Goal: Task Accomplishment & Management: Manage account settings

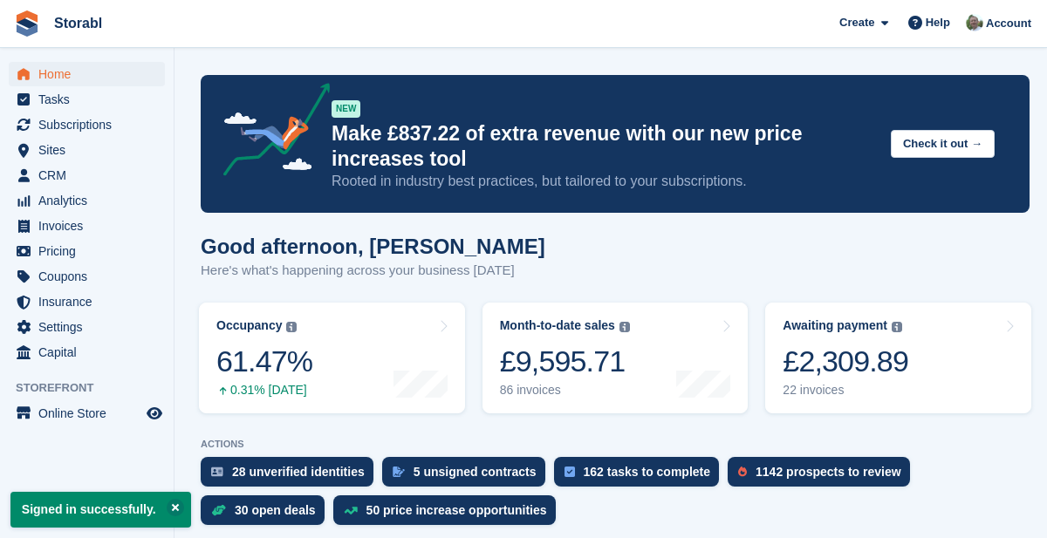
click at [876, 387] on div "22 invoices" at bounding box center [846, 390] width 126 height 15
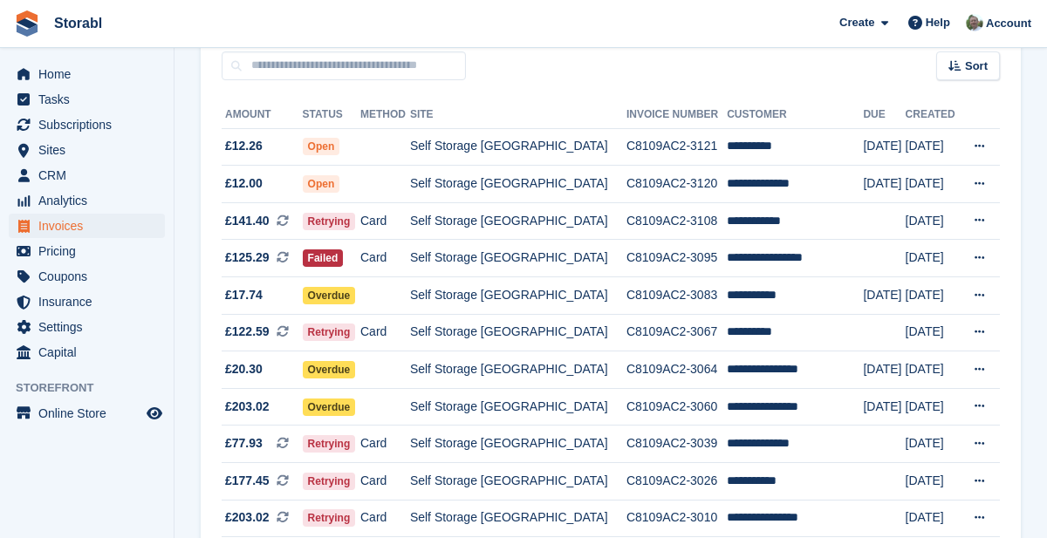
scroll to position [164, 0]
click at [779, 177] on td "**********" at bounding box center [795, 185] width 136 height 38
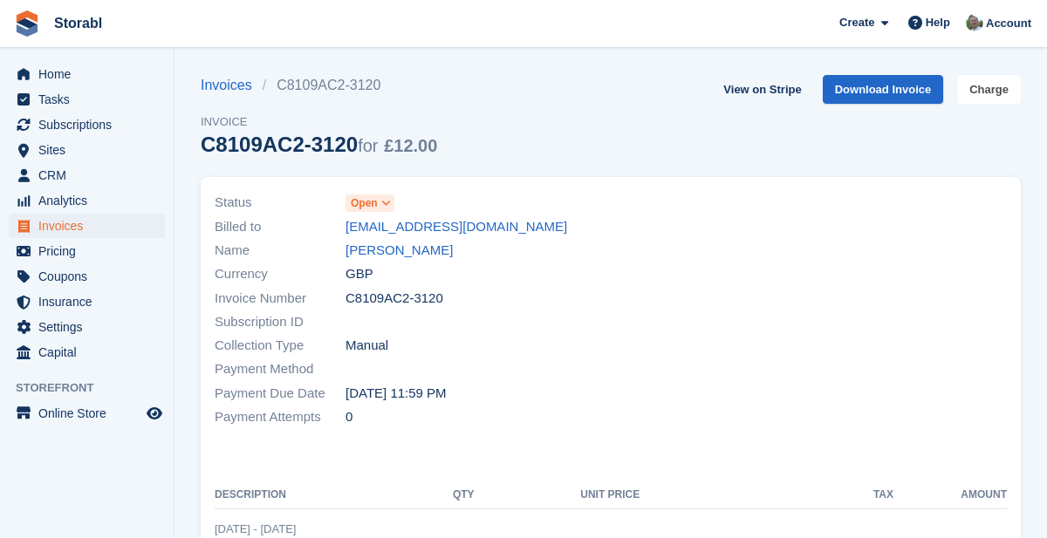
click at [998, 84] on link "Charge" at bounding box center [989, 89] width 64 height 29
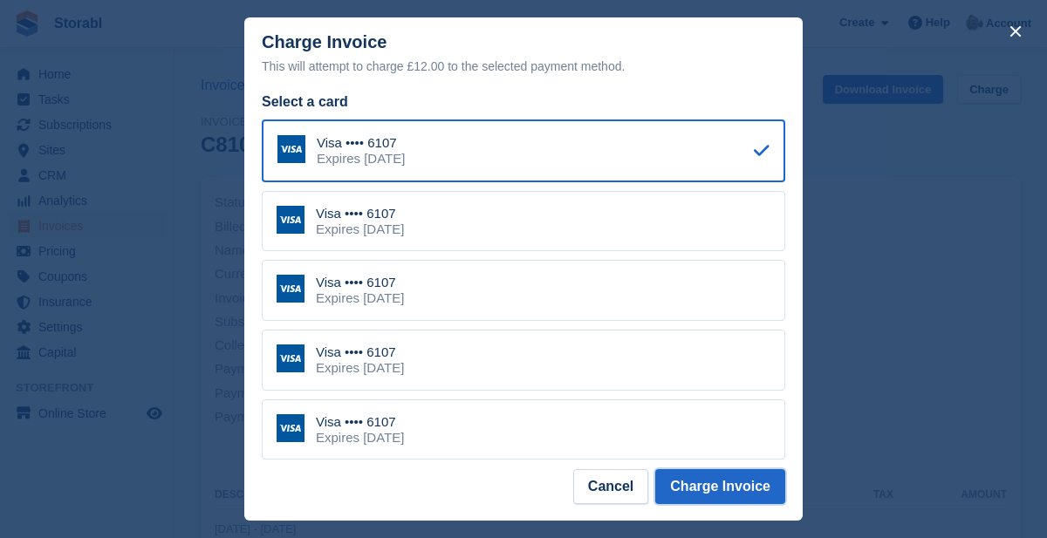
click at [763, 504] on button "Charge Invoice" at bounding box center [720, 486] width 130 height 35
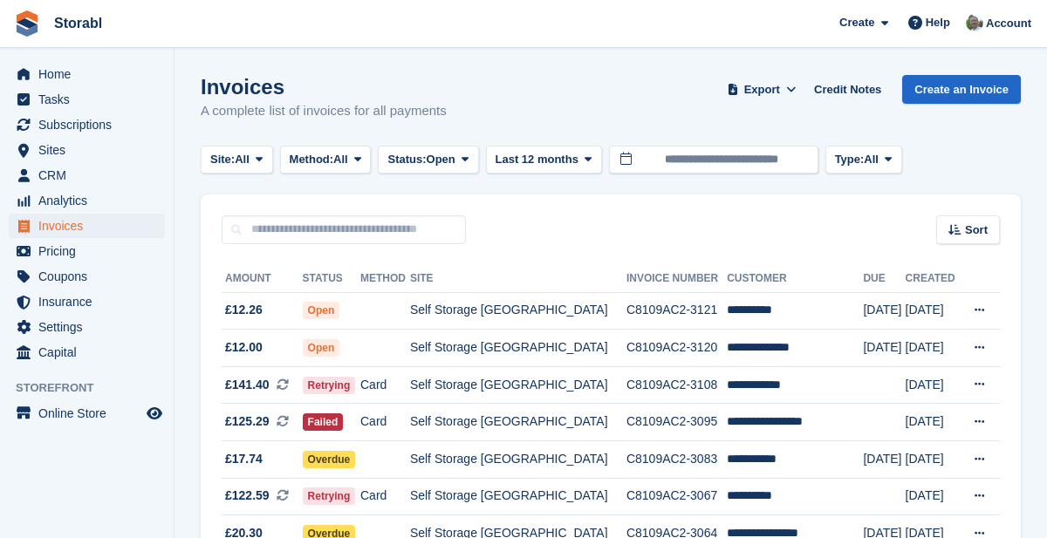
scroll to position [164, 0]
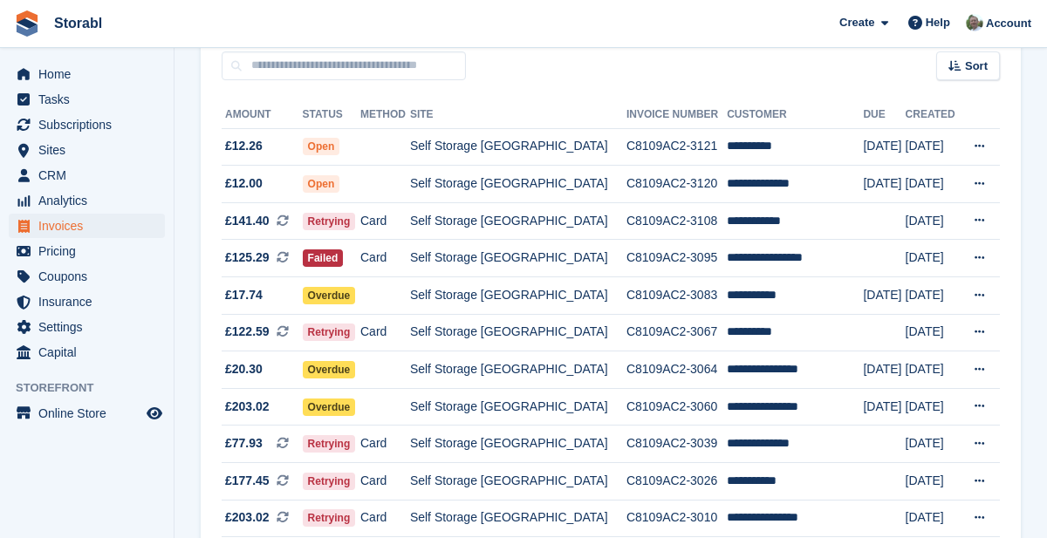
click at [981, 141] on icon at bounding box center [980, 145] width 10 height 11
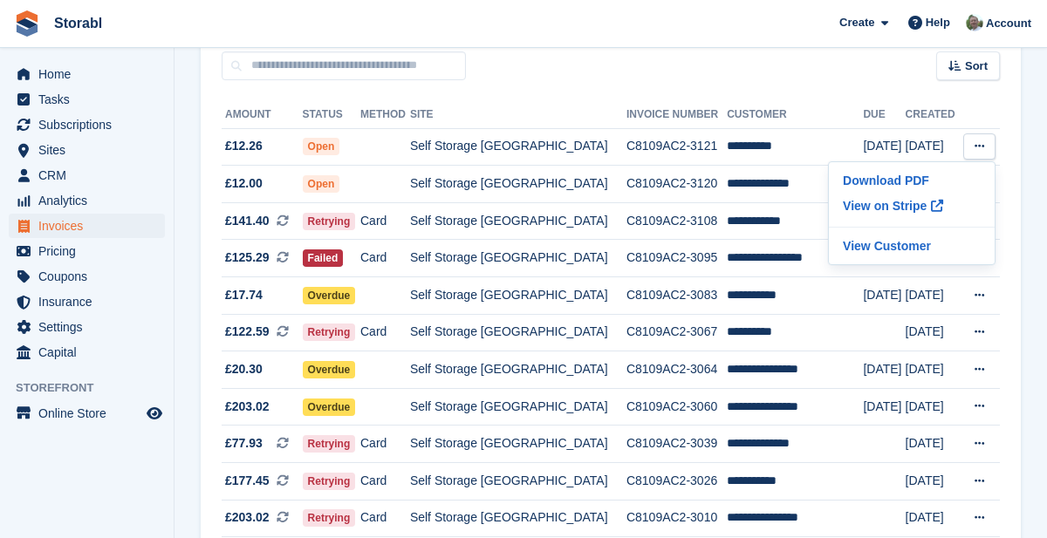
click at [544, 140] on td "Self Storage [GEOGRAPHIC_DATA]" at bounding box center [518, 147] width 216 height 38
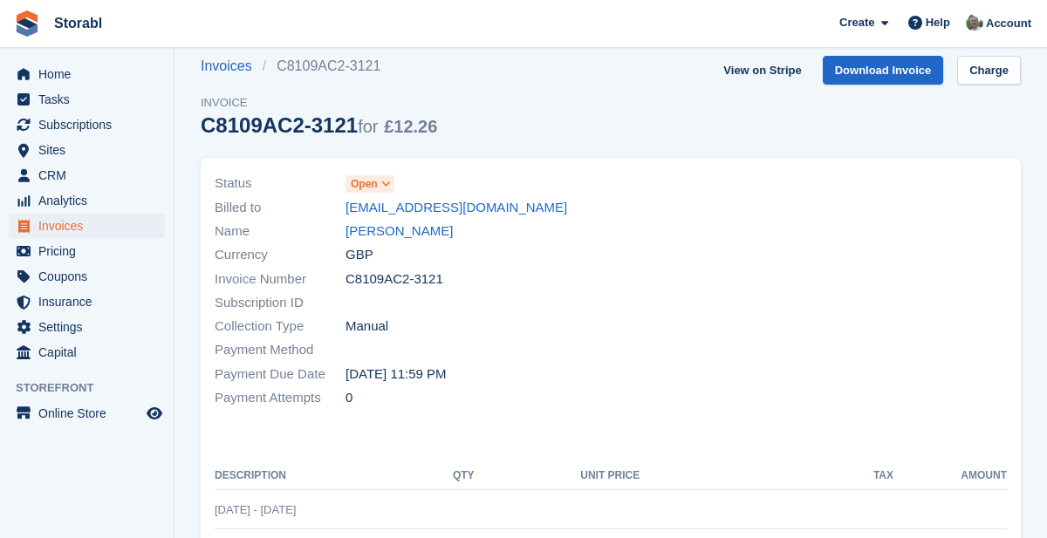
scroll to position [18, 0]
click at [985, 68] on link "Charge" at bounding box center [989, 71] width 64 height 29
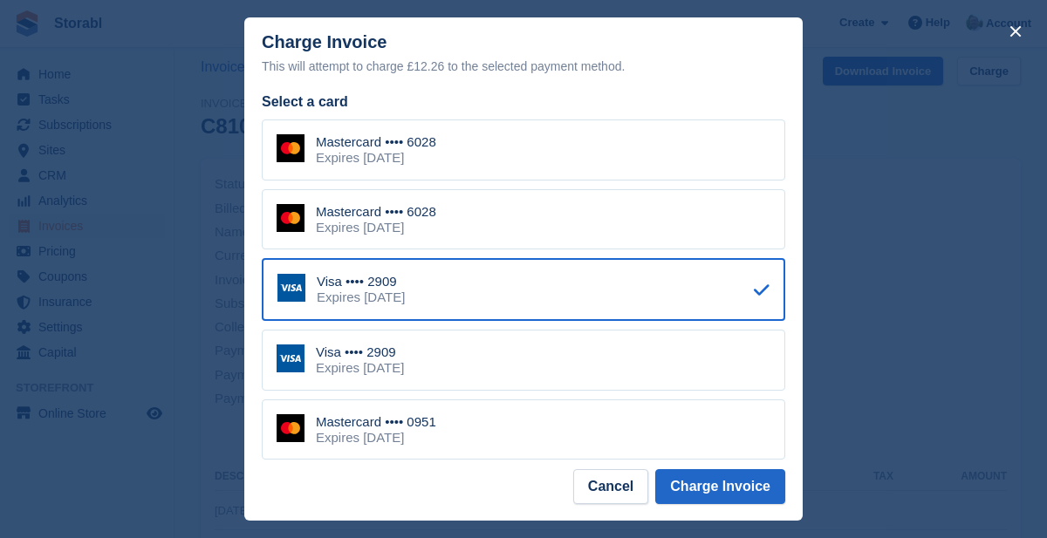
click at [922, 426] on div "close" at bounding box center [523, 269] width 1047 height 538
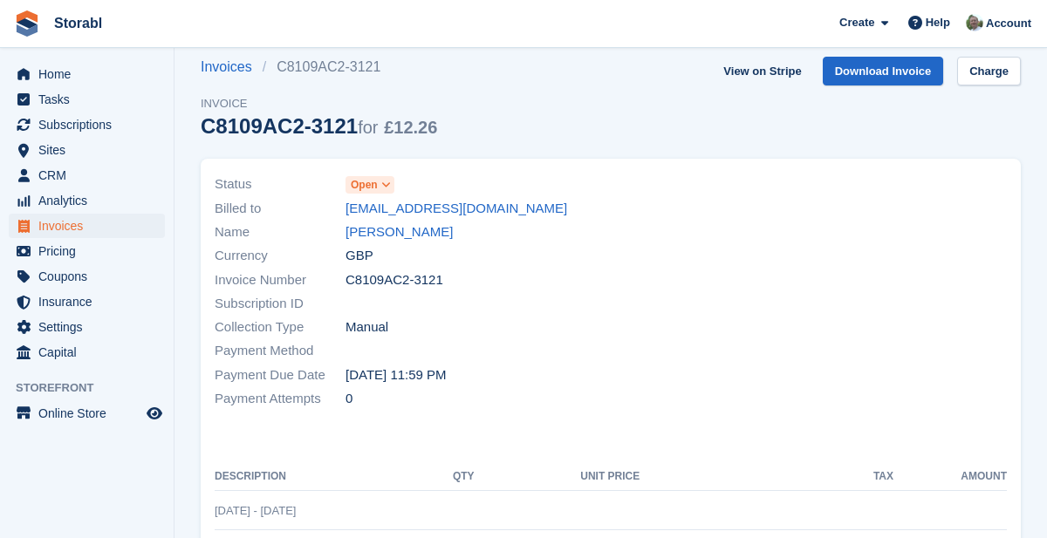
click at [405, 236] on link "[PERSON_NAME]" at bounding box center [399, 233] width 107 height 20
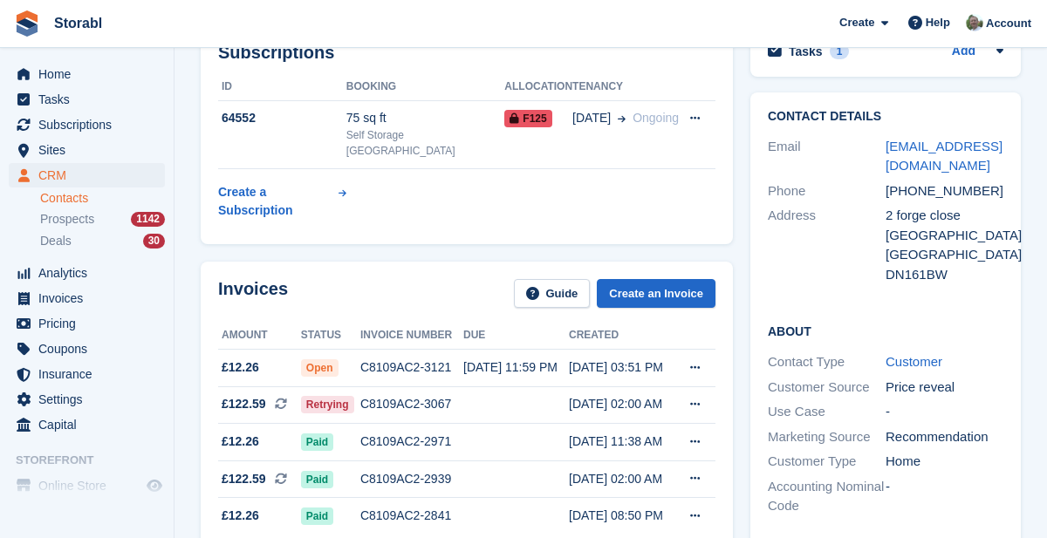
click at [622, 433] on div "17 Jul, 11:38 AM" at bounding box center [622, 442] width 106 height 18
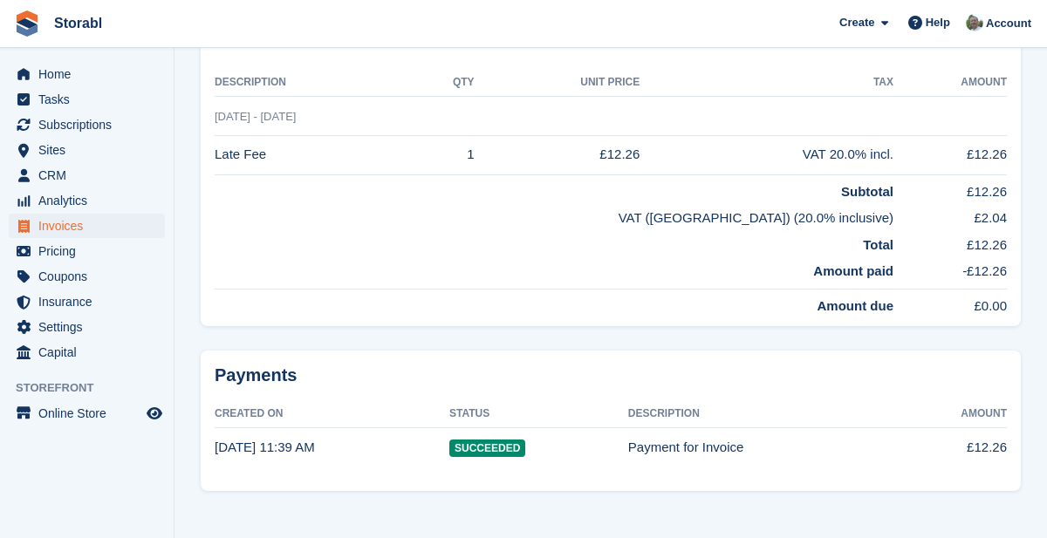
scroll to position [422, 0]
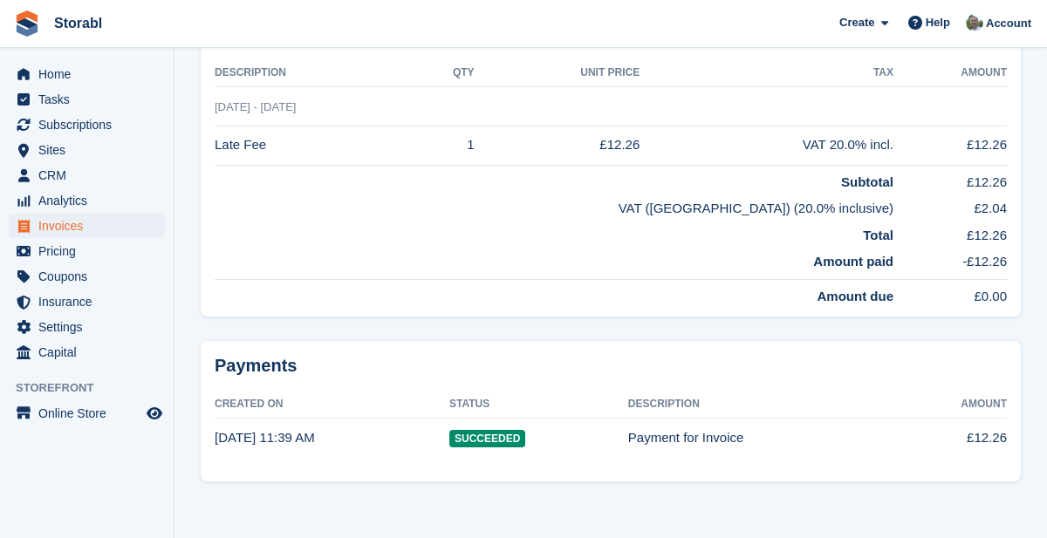
click at [485, 442] on span "Succeeded" at bounding box center [487, 438] width 76 height 17
click at [680, 442] on td "Payment for Invoice" at bounding box center [763, 438] width 271 height 38
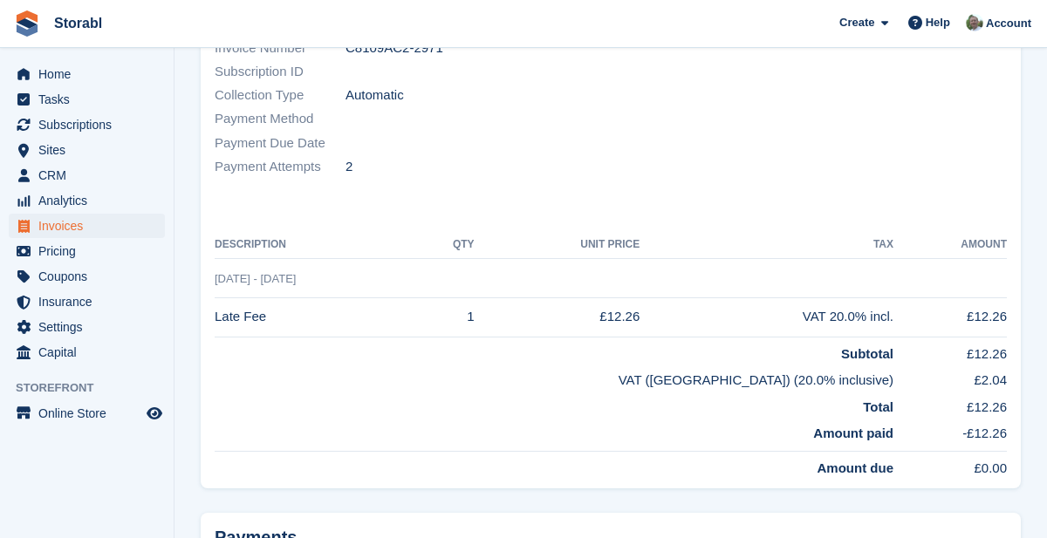
scroll to position [0, 0]
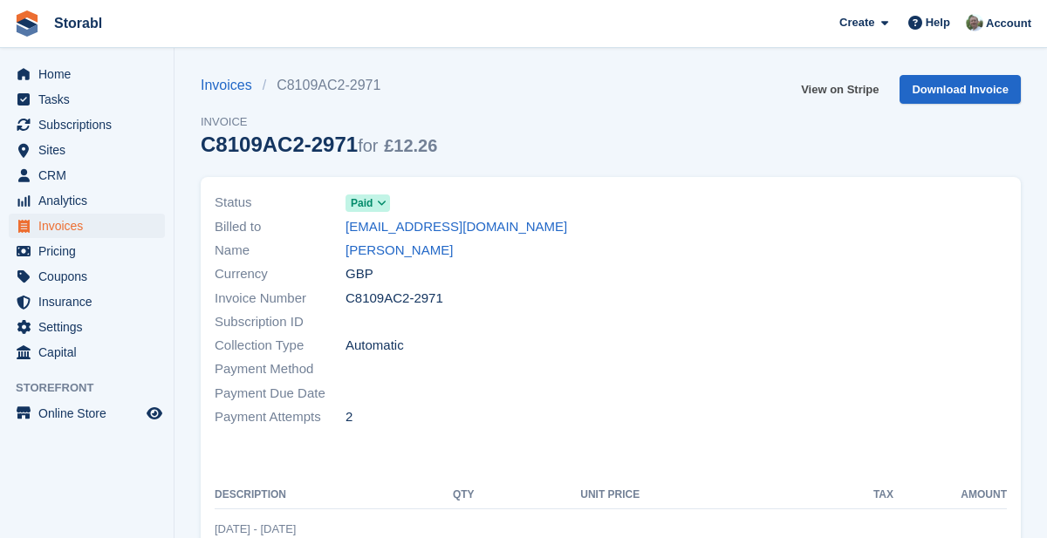
click at [851, 83] on link "View on Stripe" at bounding box center [840, 89] width 92 height 29
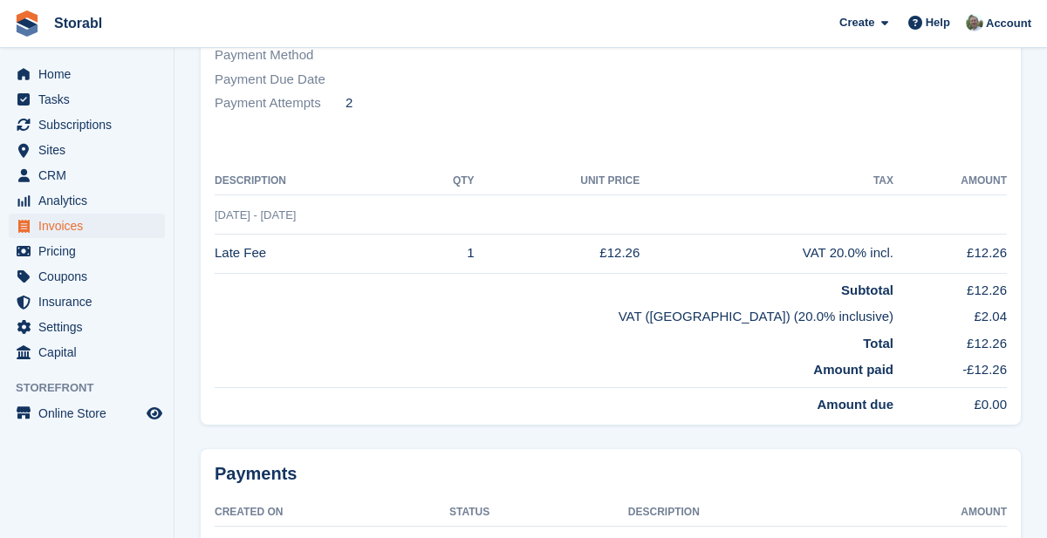
scroll to position [422, 0]
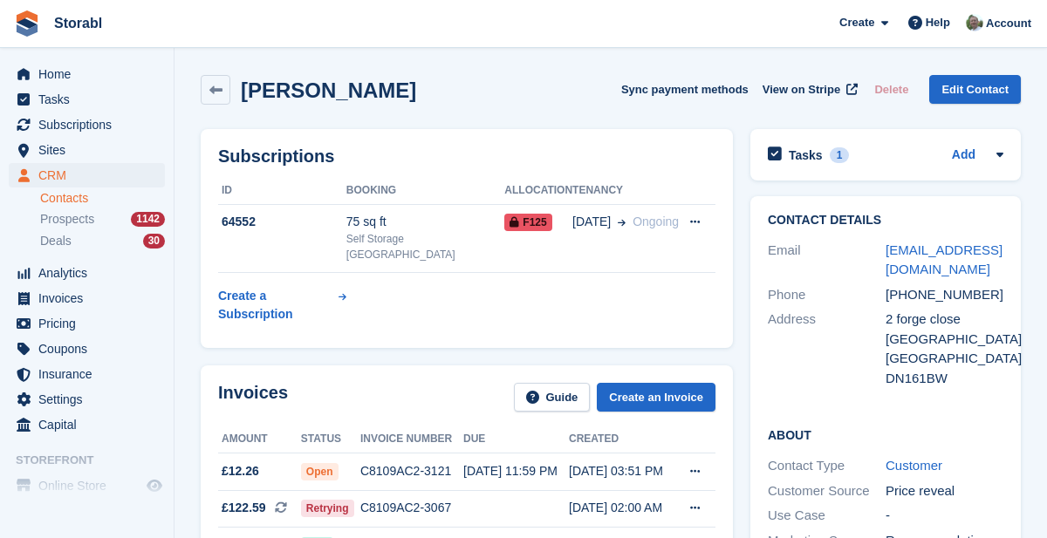
scroll to position [155, 0]
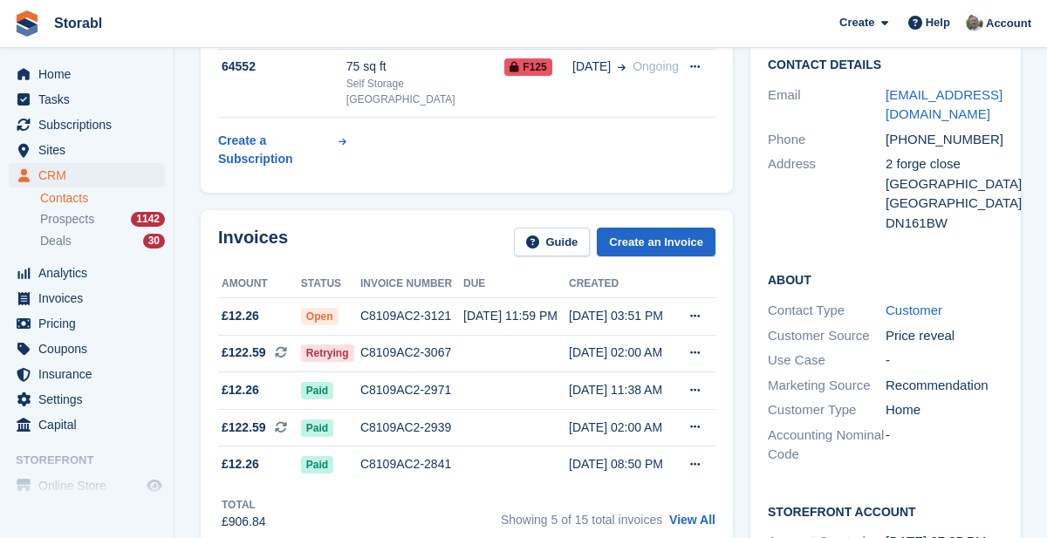
click at [508, 307] on div "20 Aug, 11:59 PM" at bounding box center [516, 316] width 106 height 18
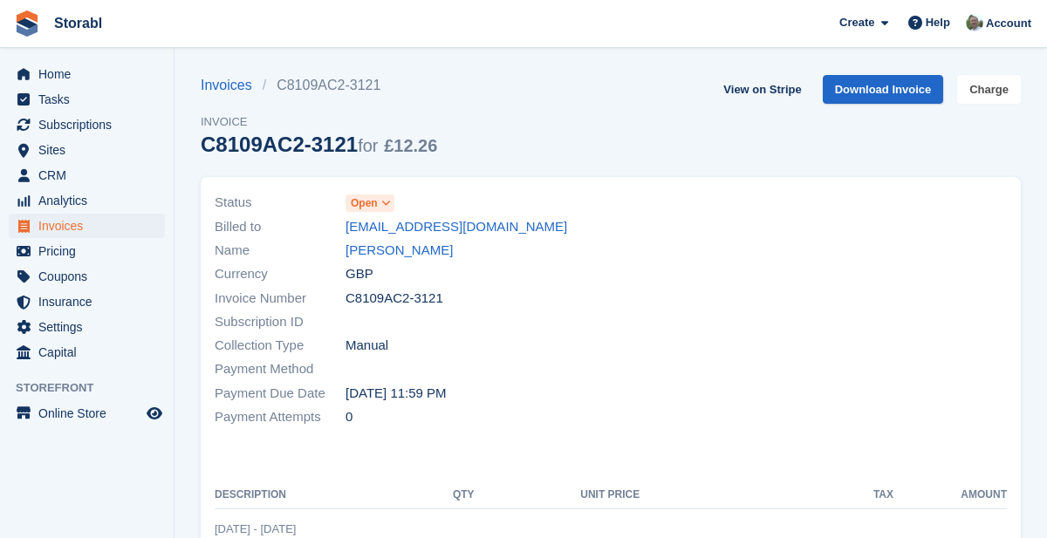
click at [997, 90] on link "Charge" at bounding box center [989, 89] width 64 height 29
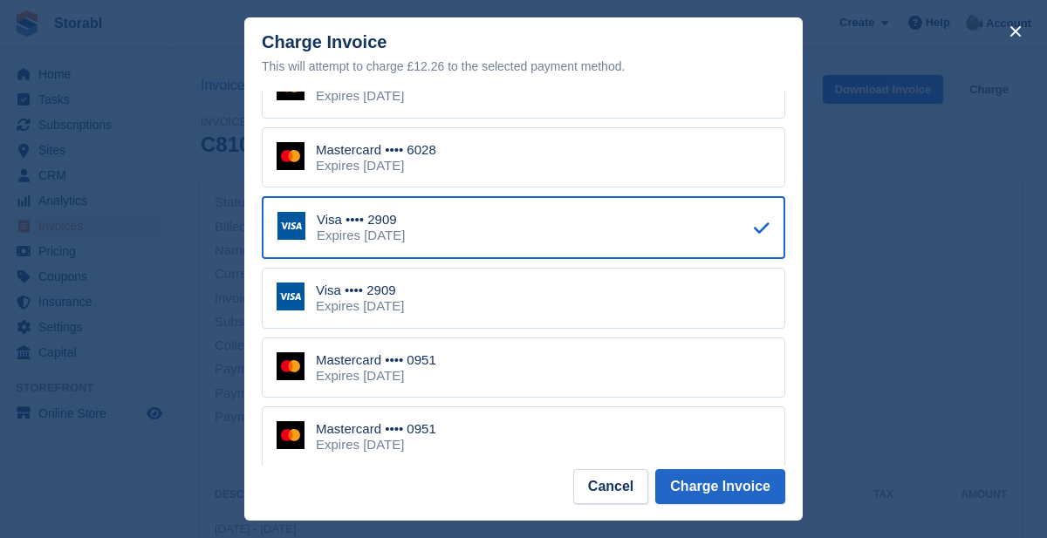
scroll to position [96, 0]
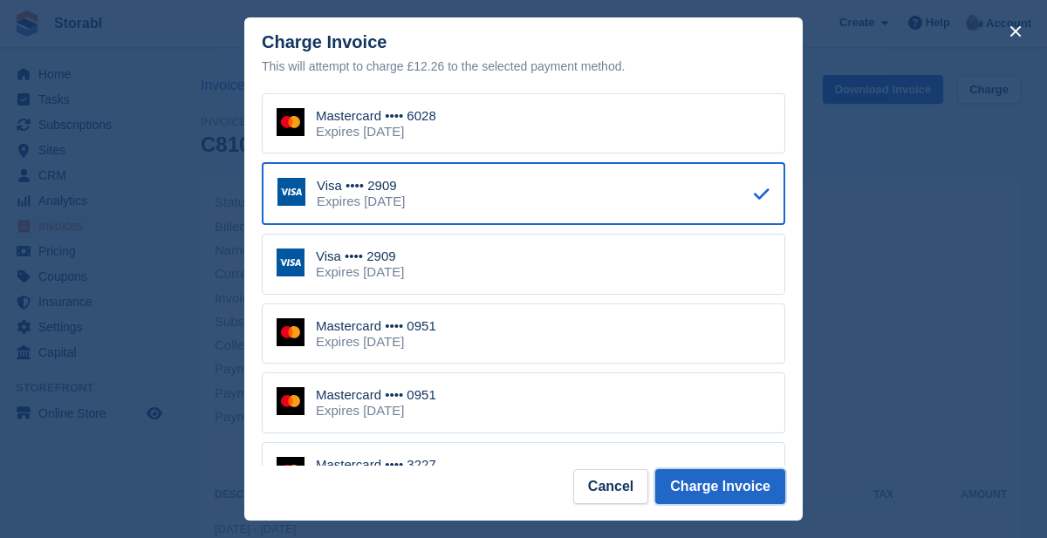
click at [755, 504] on button "Charge Invoice" at bounding box center [720, 486] width 130 height 35
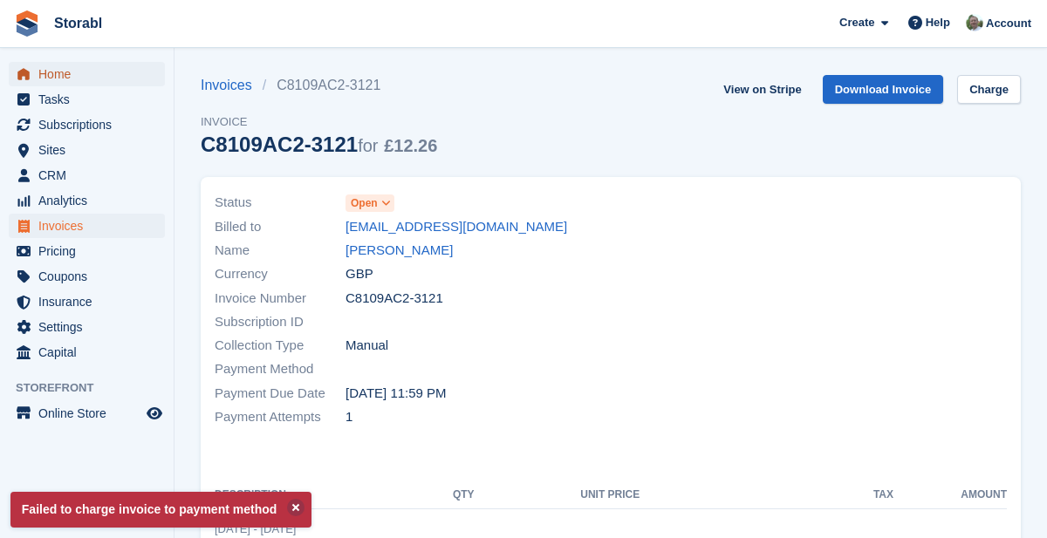
click at [61, 72] on span "Home" at bounding box center [90, 74] width 105 height 24
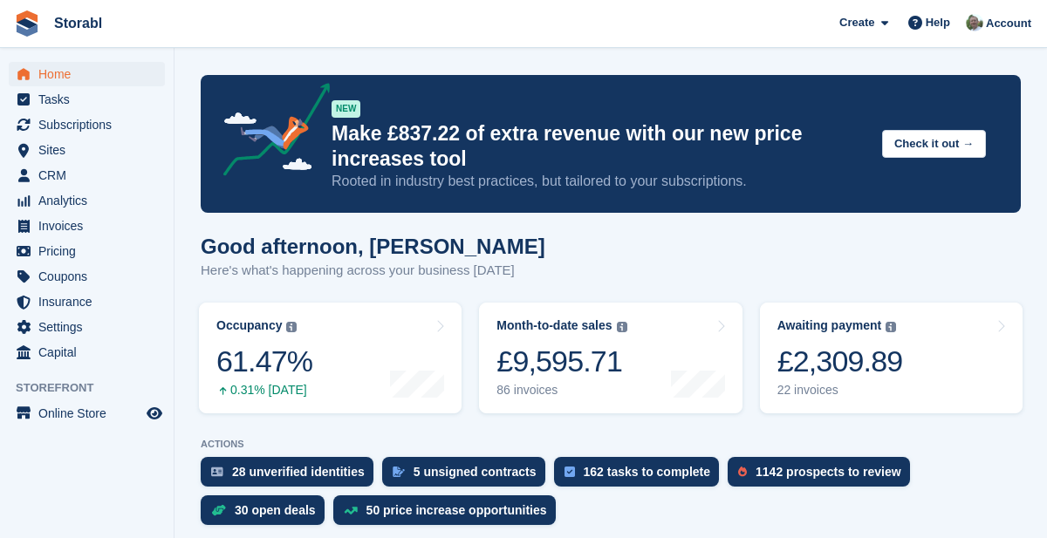
click at [912, 340] on link "Awaiting payment The total outstanding balance on all open invoices. £2,309.89 …" at bounding box center [891, 358] width 263 height 111
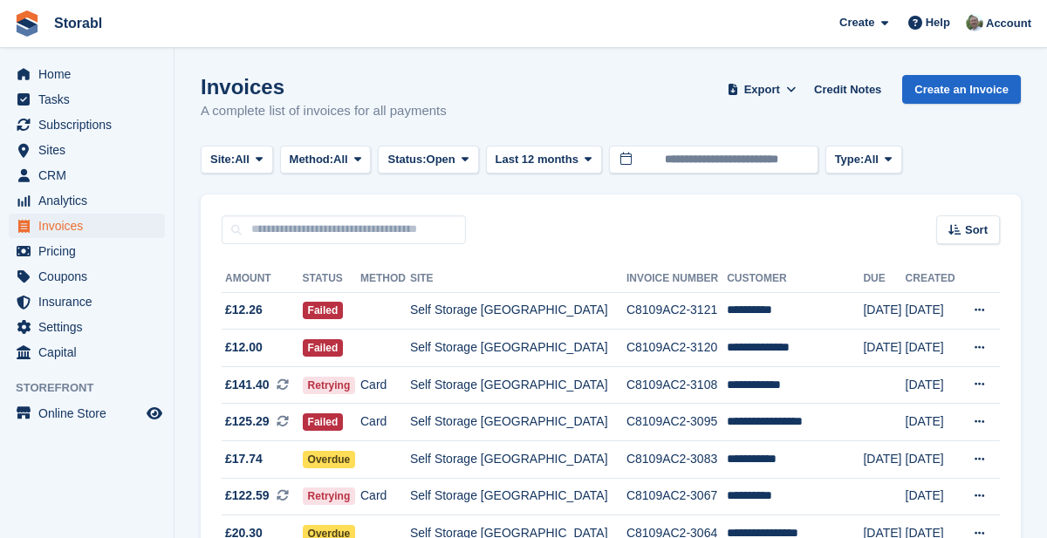
click at [794, 534] on td "**********" at bounding box center [795, 535] width 136 height 38
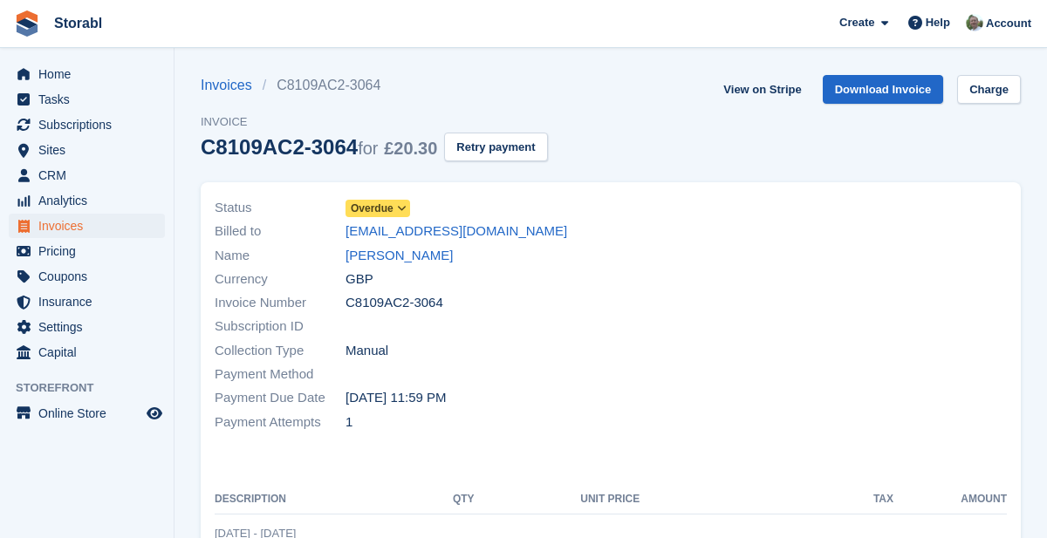
click at [426, 263] on link "[PERSON_NAME]" at bounding box center [399, 256] width 107 height 20
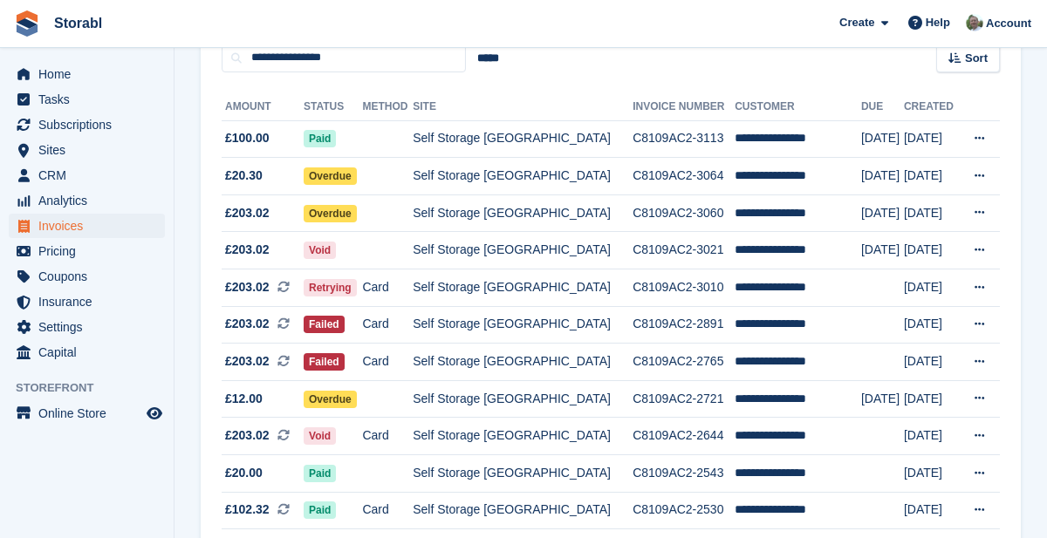
scroll to position [172, 0]
click at [981, 133] on icon at bounding box center [980, 138] width 10 height 11
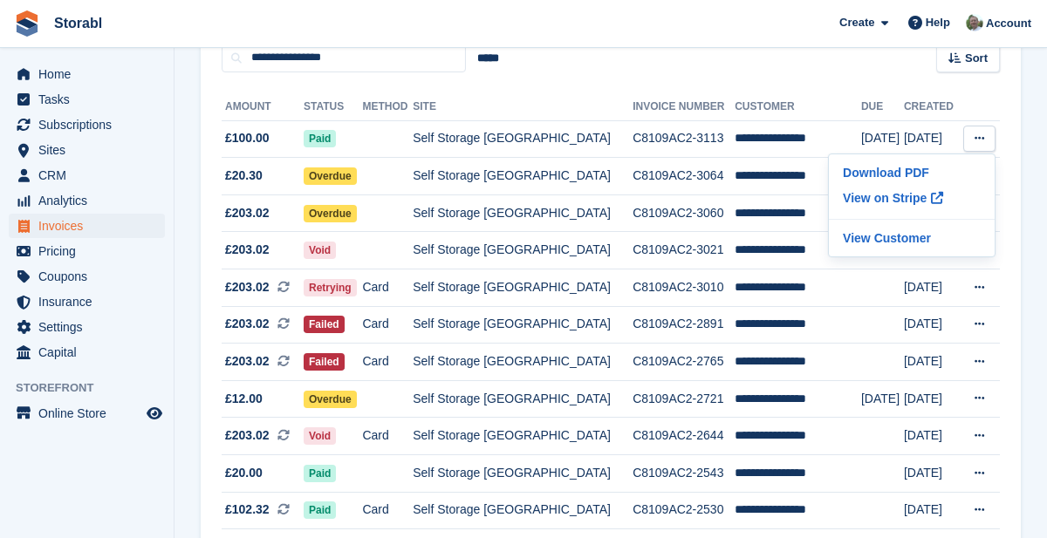
click at [906, 193] on p "View on Stripe" at bounding box center [912, 198] width 152 height 28
click at [914, 394] on td "[DATE]" at bounding box center [931, 399] width 55 height 38
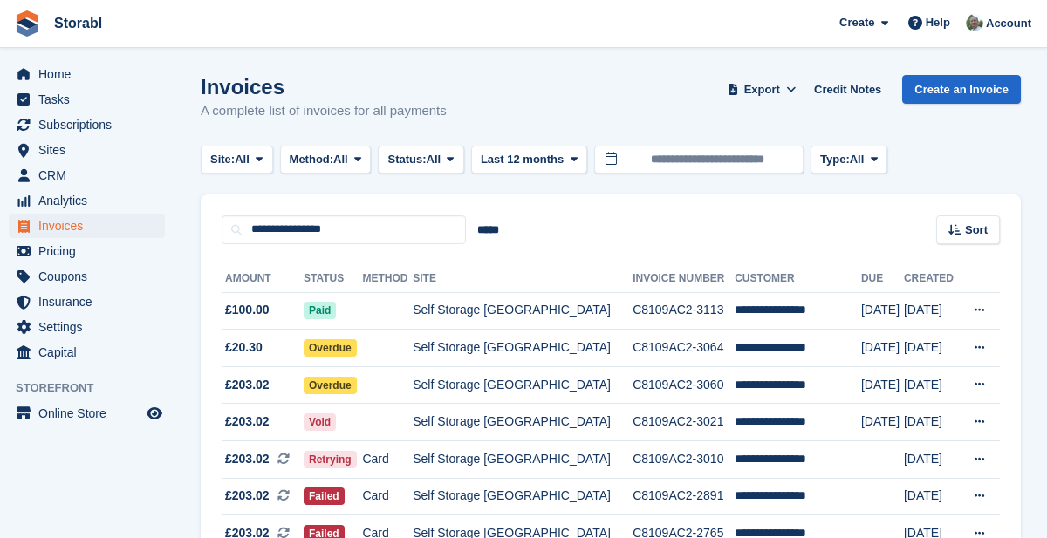
scroll to position [172, 0]
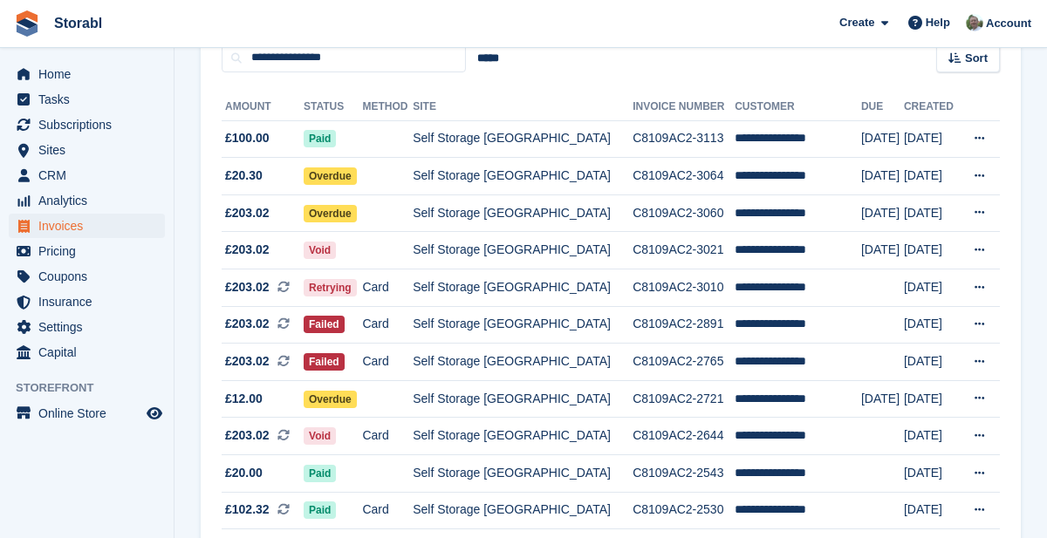
click at [764, 391] on td "**********" at bounding box center [798, 399] width 127 height 38
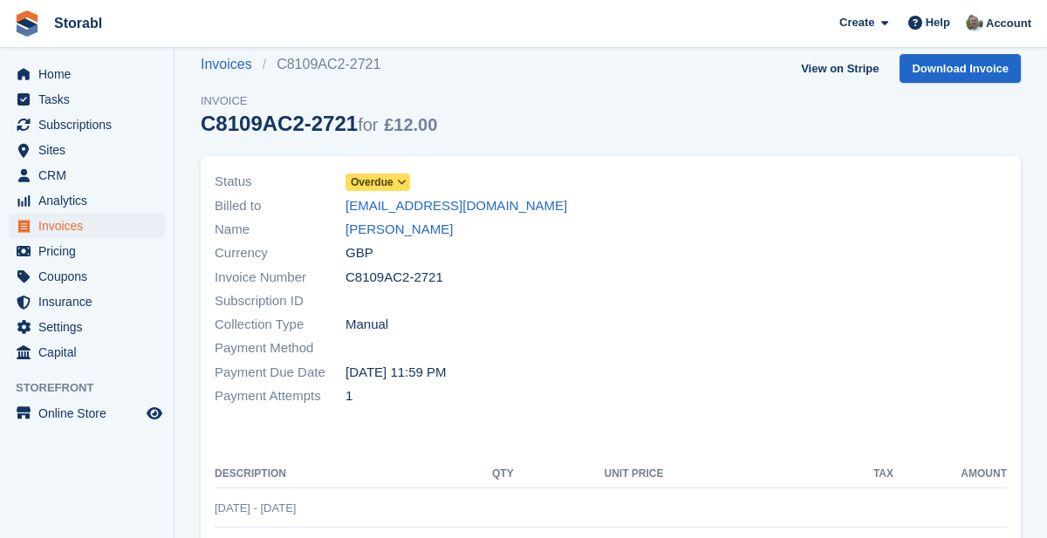
scroll to position [18, 0]
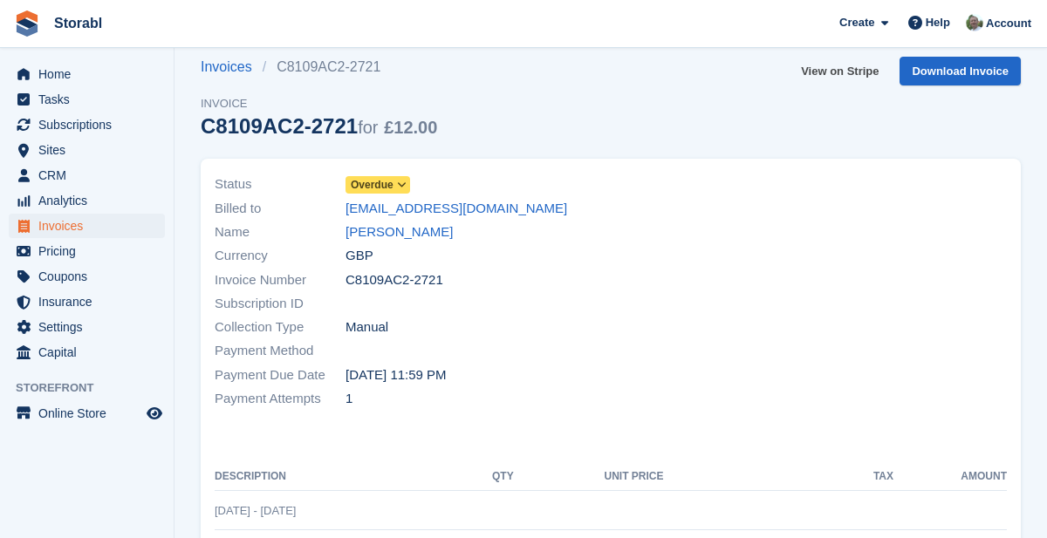
click at [841, 73] on link "View on Stripe" at bounding box center [840, 71] width 92 height 29
click at [434, 233] on link "[PERSON_NAME]" at bounding box center [399, 233] width 107 height 20
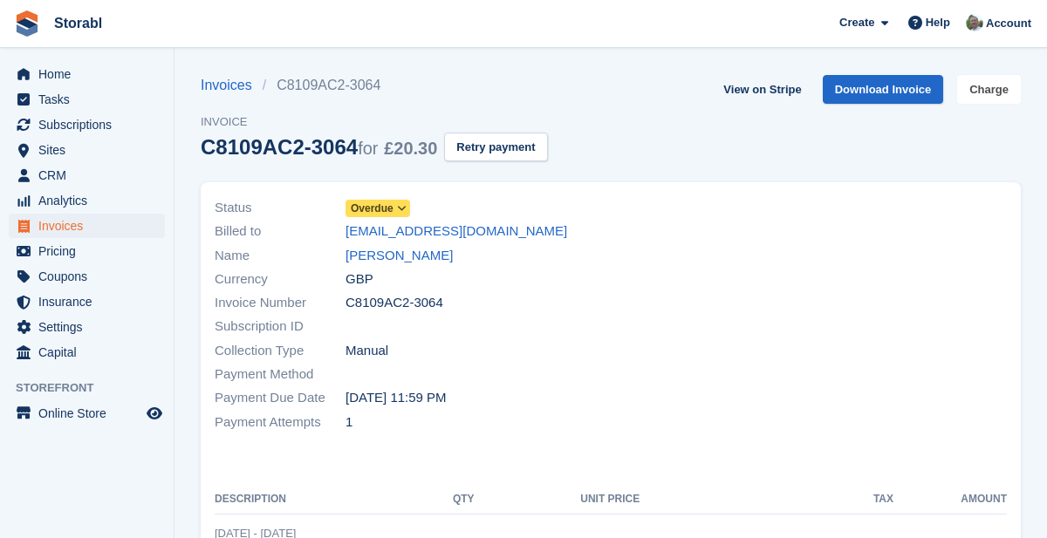
click at [991, 86] on link "Charge" at bounding box center [989, 89] width 64 height 29
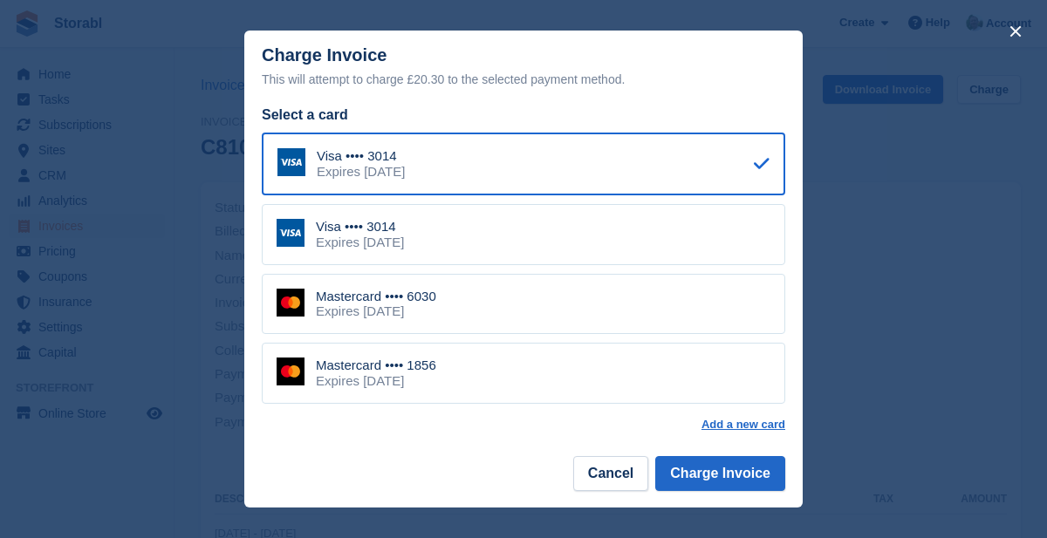
click at [679, 379] on div "Mastercard •••• 1856 Expires [DATE]" at bounding box center [524, 373] width 524 height 61
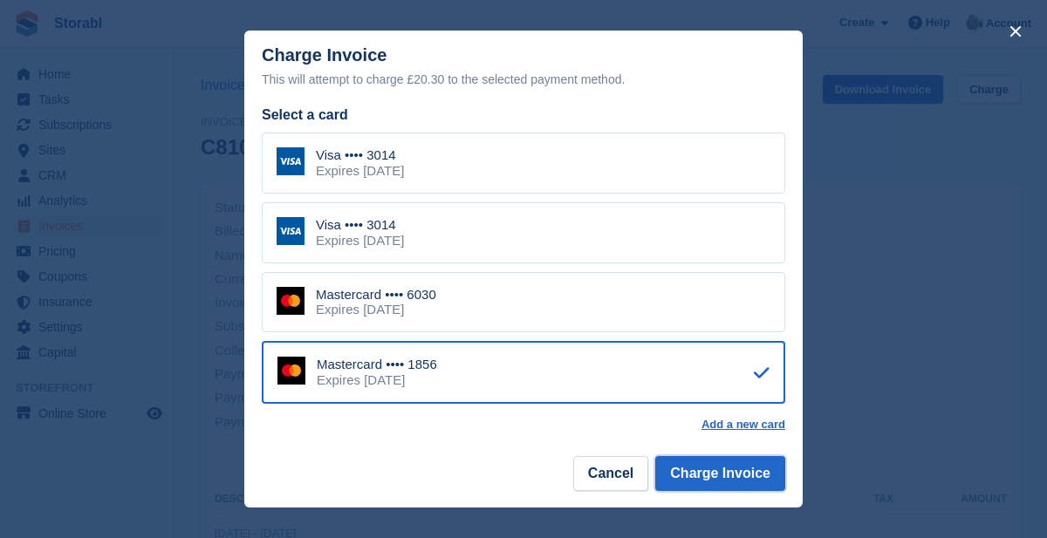
click at [750, 473] on button "Charge Invoice" at bounding box center [720, 473] width 130 height 35
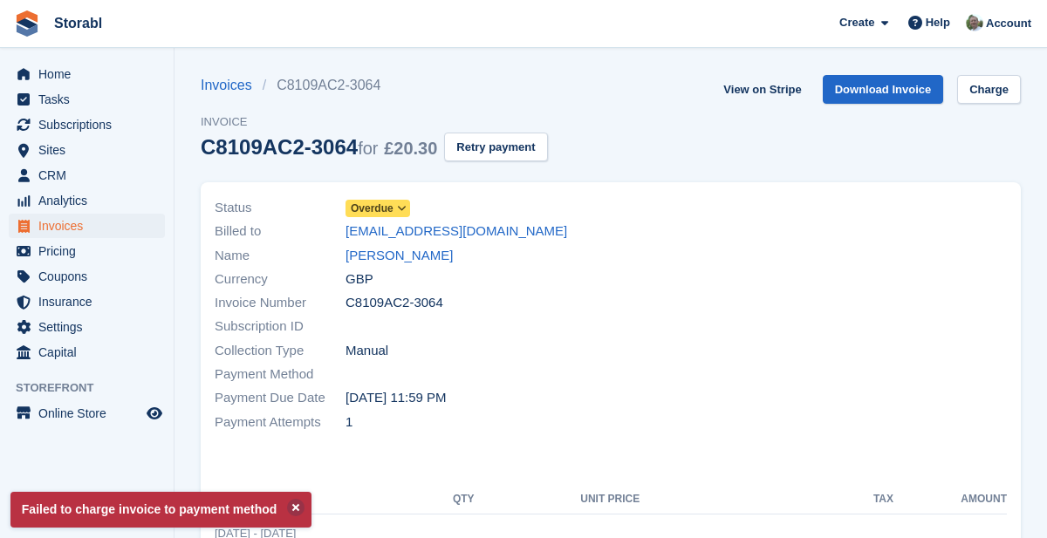
click at [773, 87] on link "View on Stripe" at bounding box center [762, 89] width 92 height 29
